Goal: Transaction & Acquisition: Purchase product/service

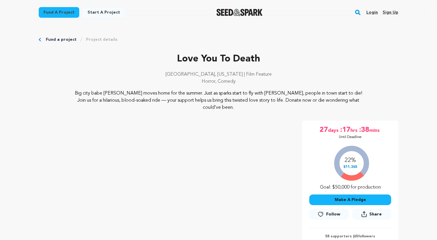
click at [366, 64] on p "Love You To Death" at bounding box center [218, 59] width 359 height 14
click at [353, 199] on button "Make A Pledge" at bounding box center [350, 199] width 82 height 11
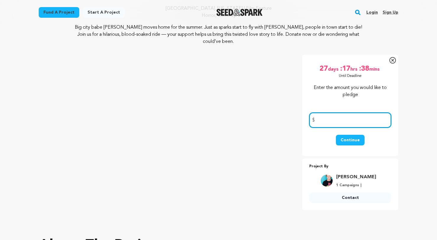
scroll to position [66, 0]
type input "25"
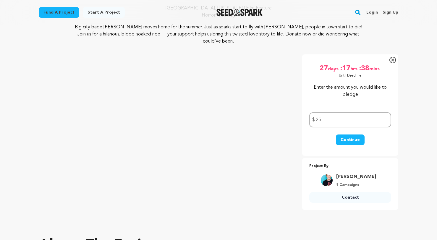
click at [352, 140] on button "Continue" at bounding box center [350, 139] width 29 height 11
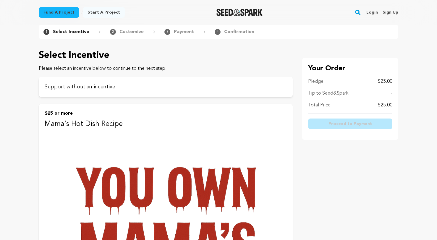
scroll to position [24, 0]
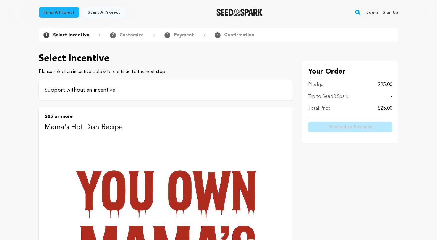
click at [191, 93] on p "Support without an incentive" at bounding box center [166, 90] width 242 height 8
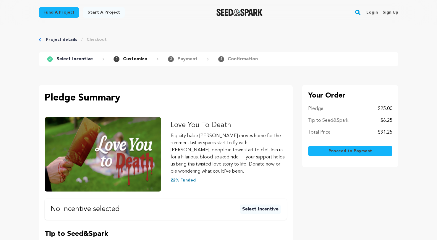
click at [344, 153] on span "Proceed to Payment" at bounding box center [349, 151] width 43 height 6
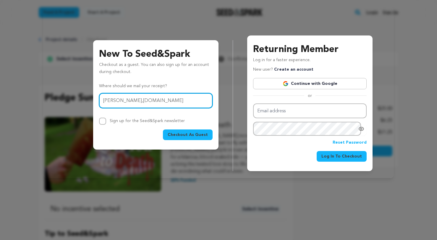
click at [142, 103] on input "lars_midthun@hot,ail.com" at bounding box center [155, 100] width 113 height 15
type input "lars_midthun@hotmail.com"
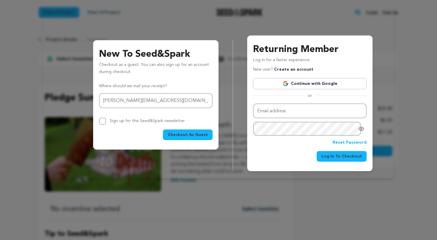
click at [188, 131] on button "Checkout As Guest" at bounding box center [188, 134] width 50 height 11
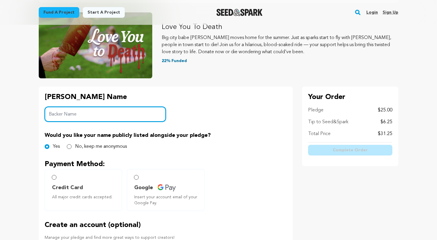
scroll to position [70, 0]
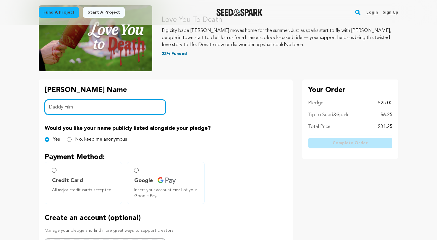
type input "Daddy Film"
